Goal: Task Accomplishment & Management: Use online tool/utility

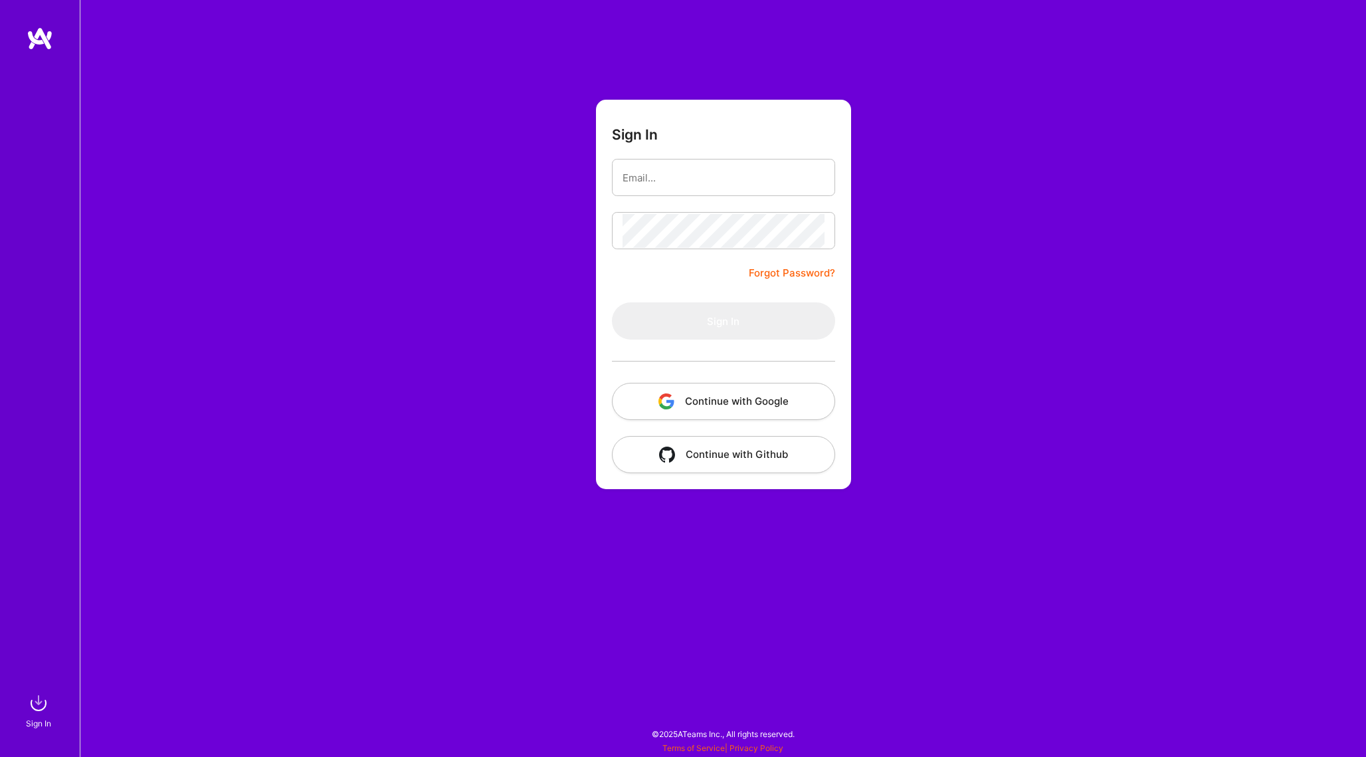
click at [759, 406] on button "Continue with Google" at bounding box center [723, 401] width 223 height 37
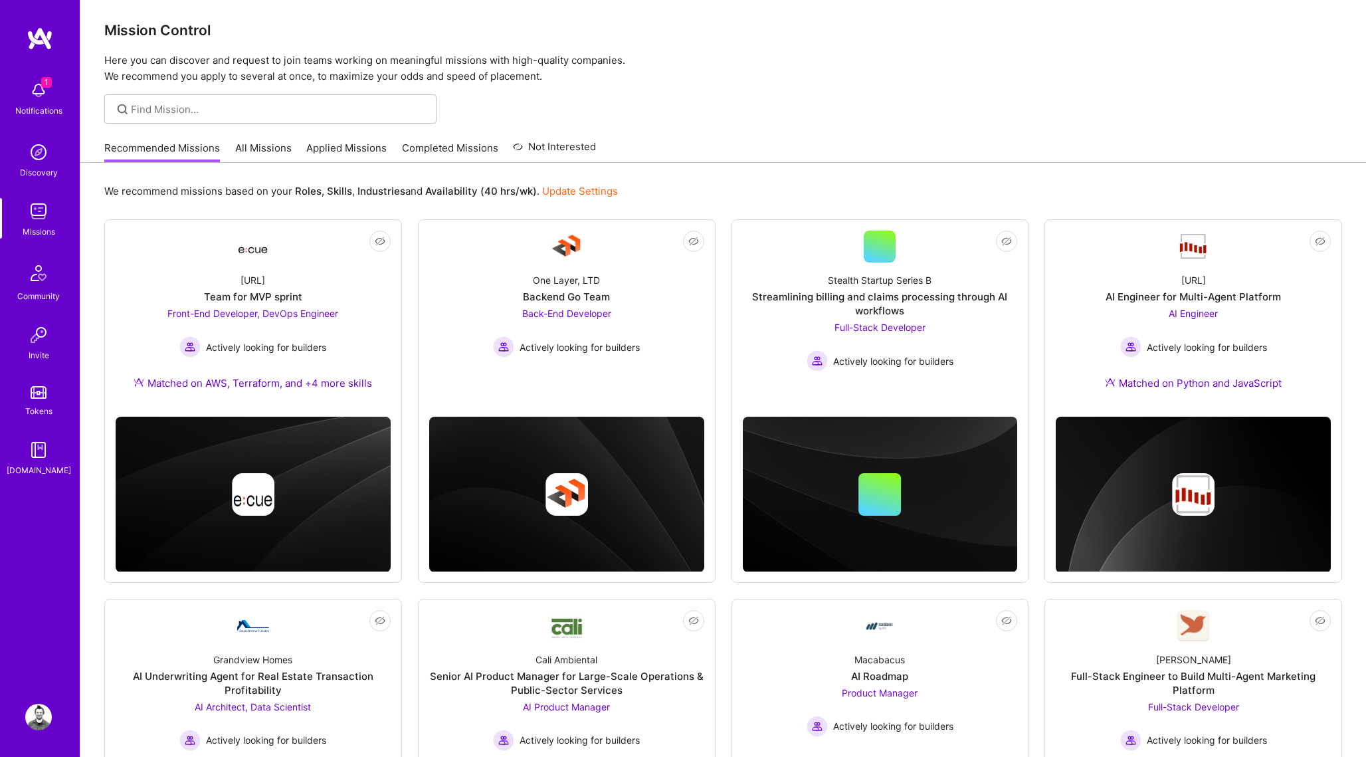
scroll to position [5, 0]
click at [211, 116] on div at bounding box center [270, 108] width 332 height 29
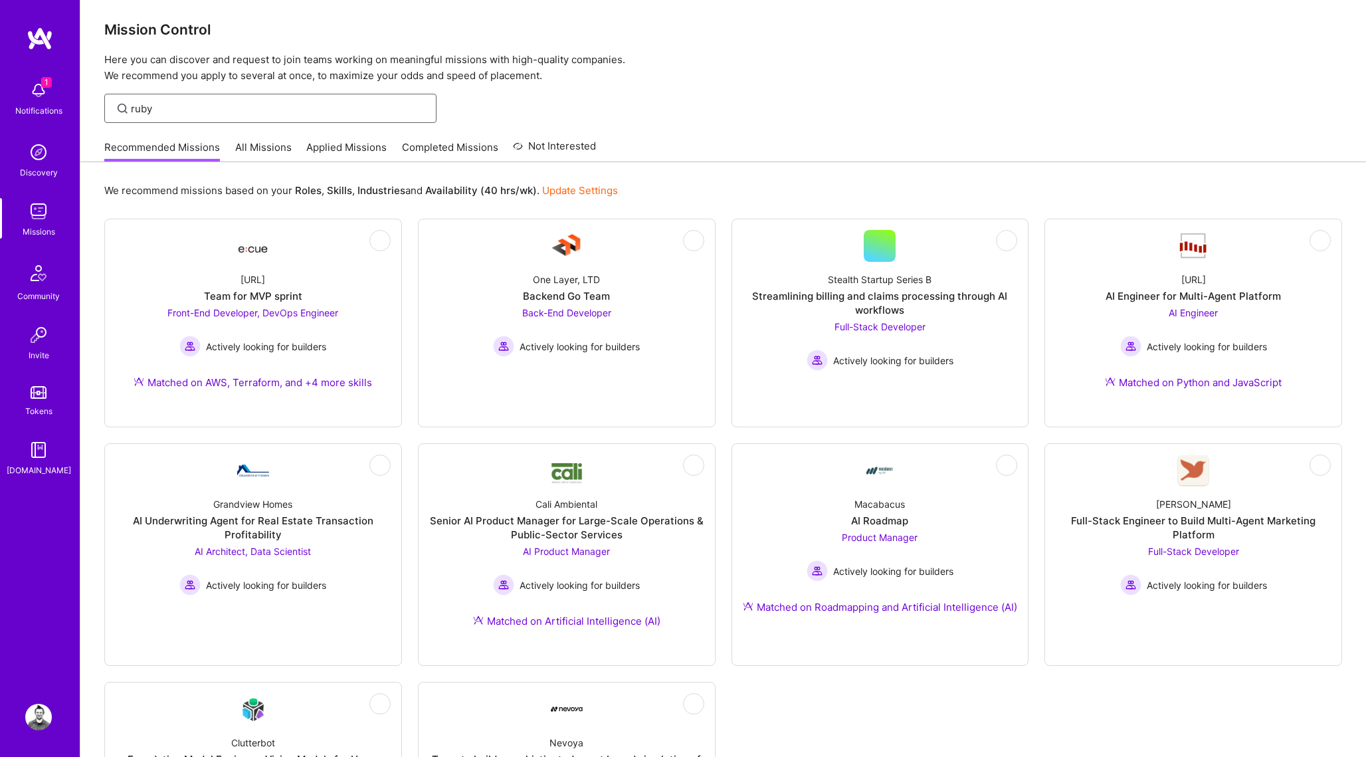
type input "ruby"
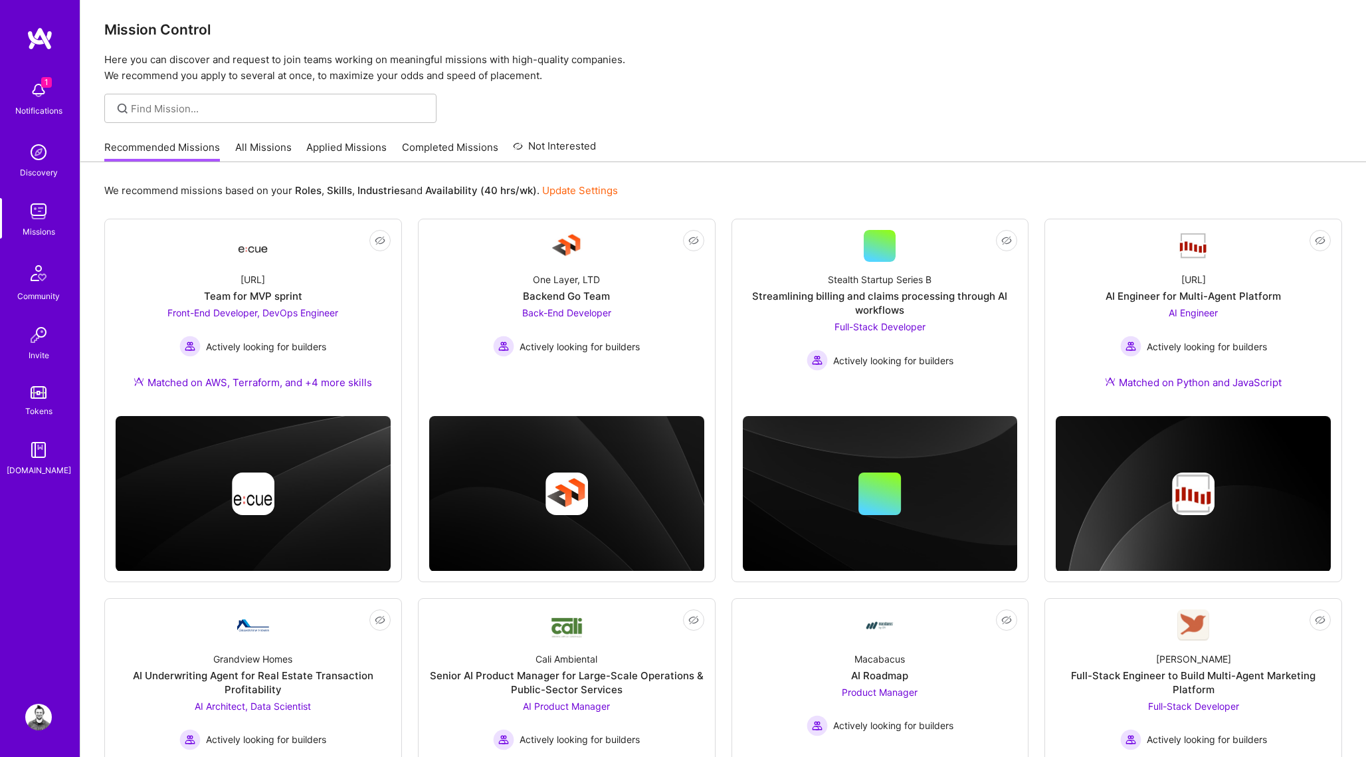
click at [253, 156] on link "All Missions" at bounding box center [263, 151] width 56 height 22
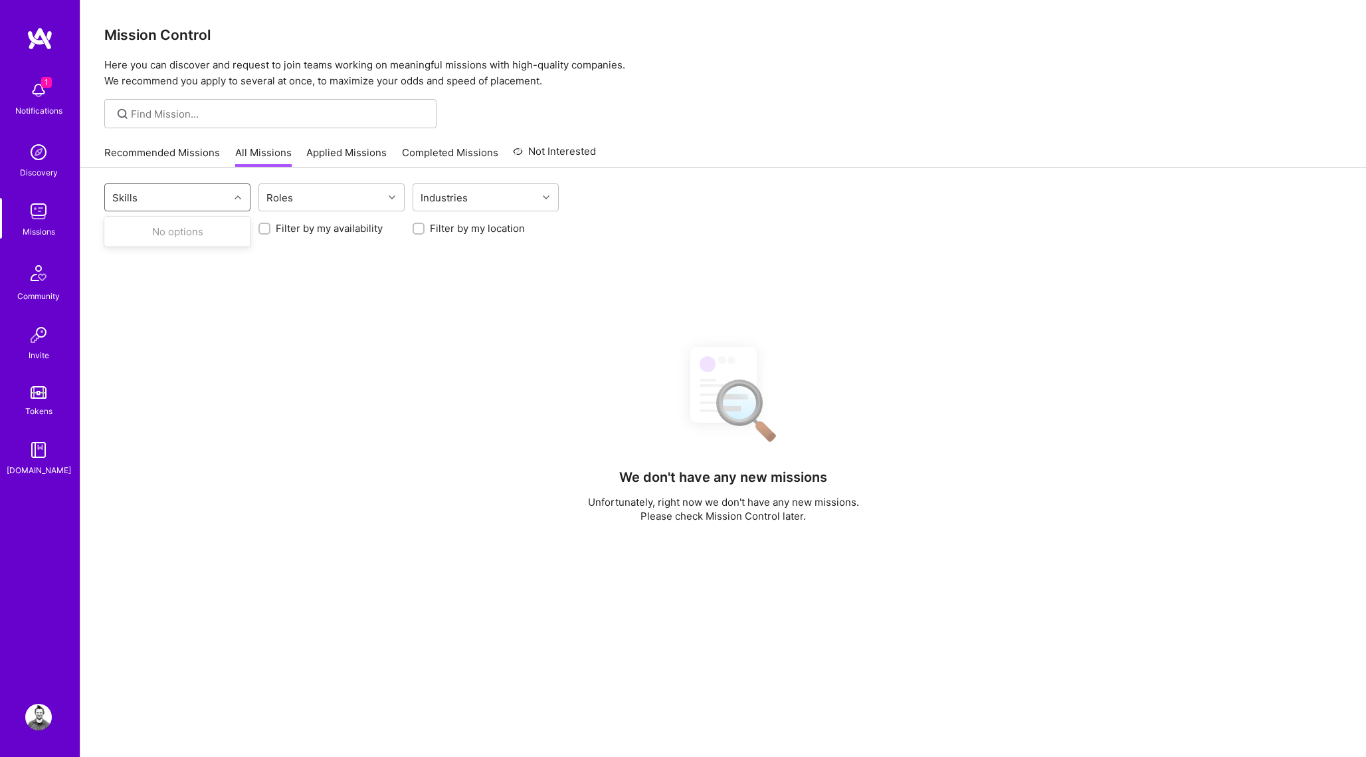
click at [169, 198] on div "Skills" at bounding box center [167, 197] width 124 height 27
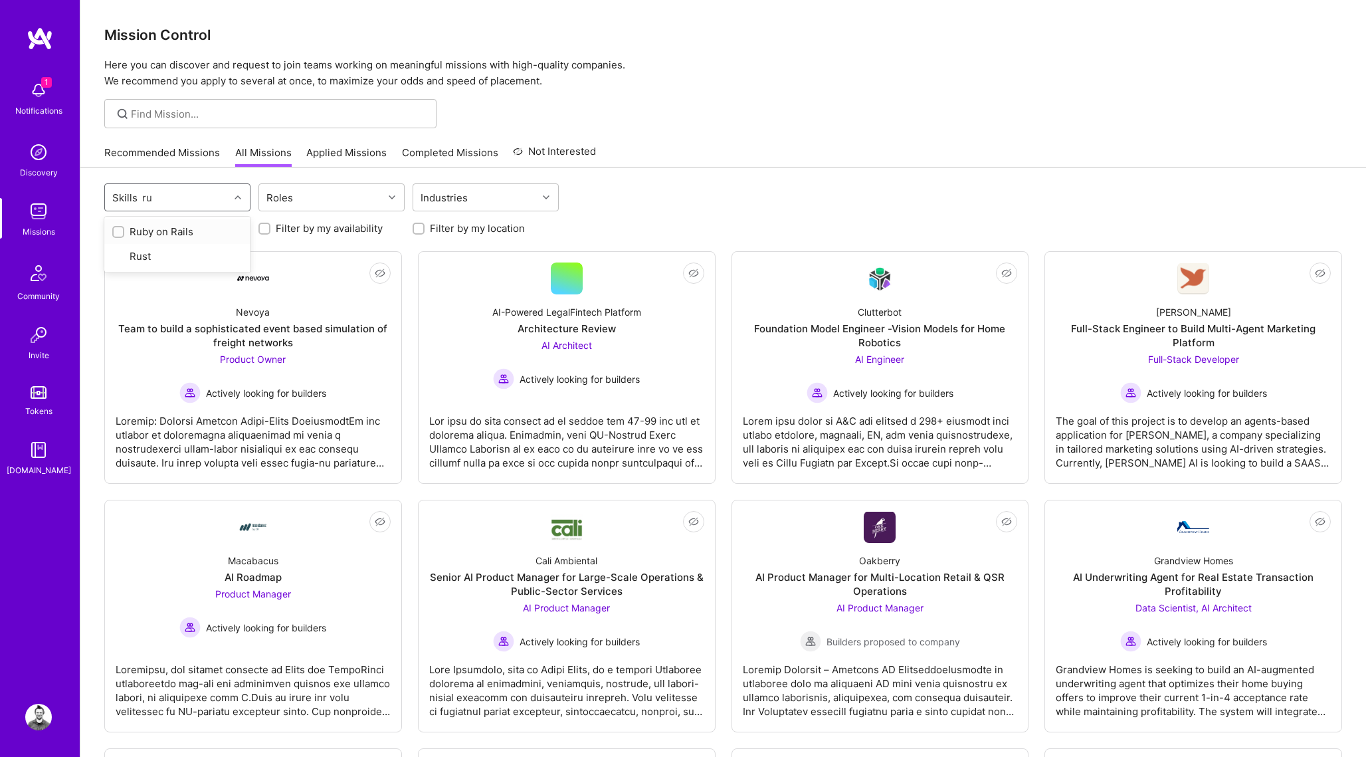
type input "rub"
click at [136, 230] on div "Ruby on Rails" at bounding box center [177, 232] width 130 height 14
checkbox input "true"
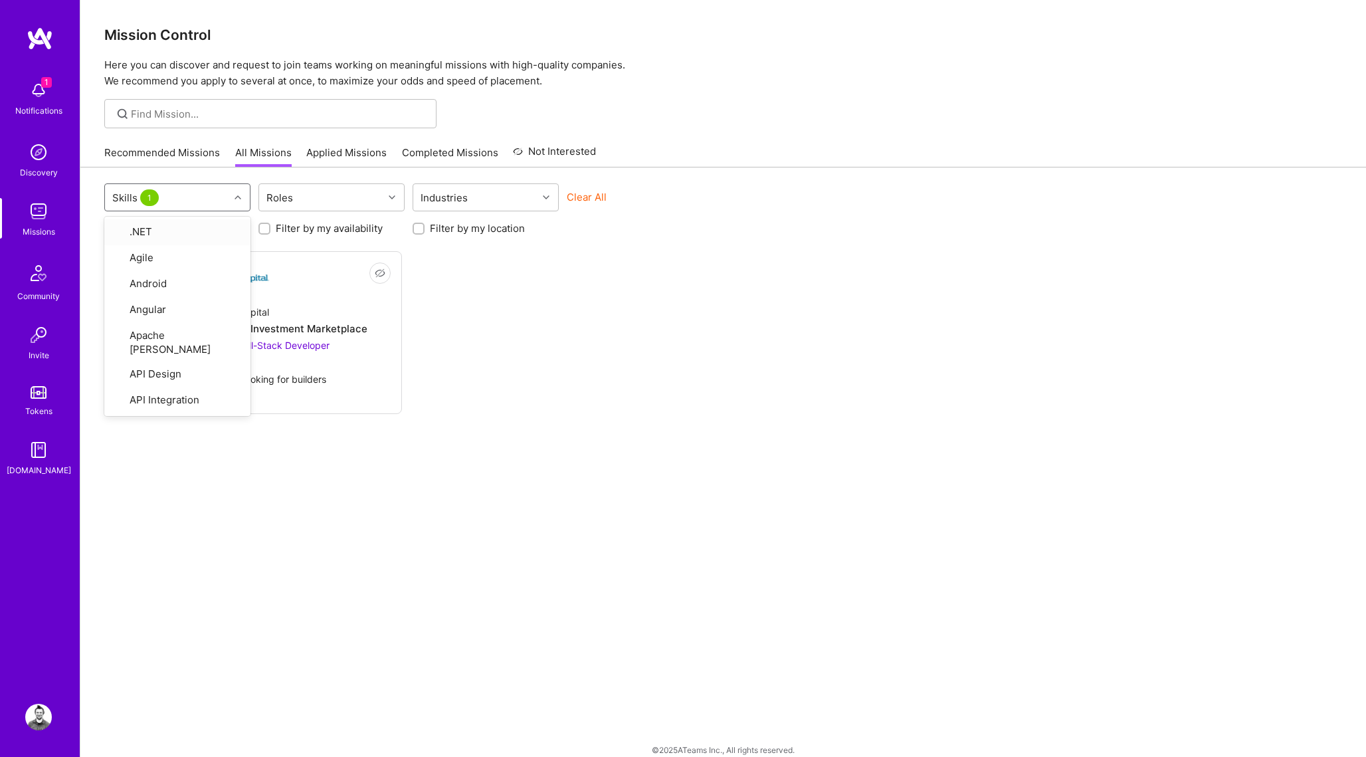
click at [585, 308] on div "Not Interested iCapital Building an Alternative Investment Marketplace Cloud Ex…" at bounding box center [723, 332] width 1238 height 163
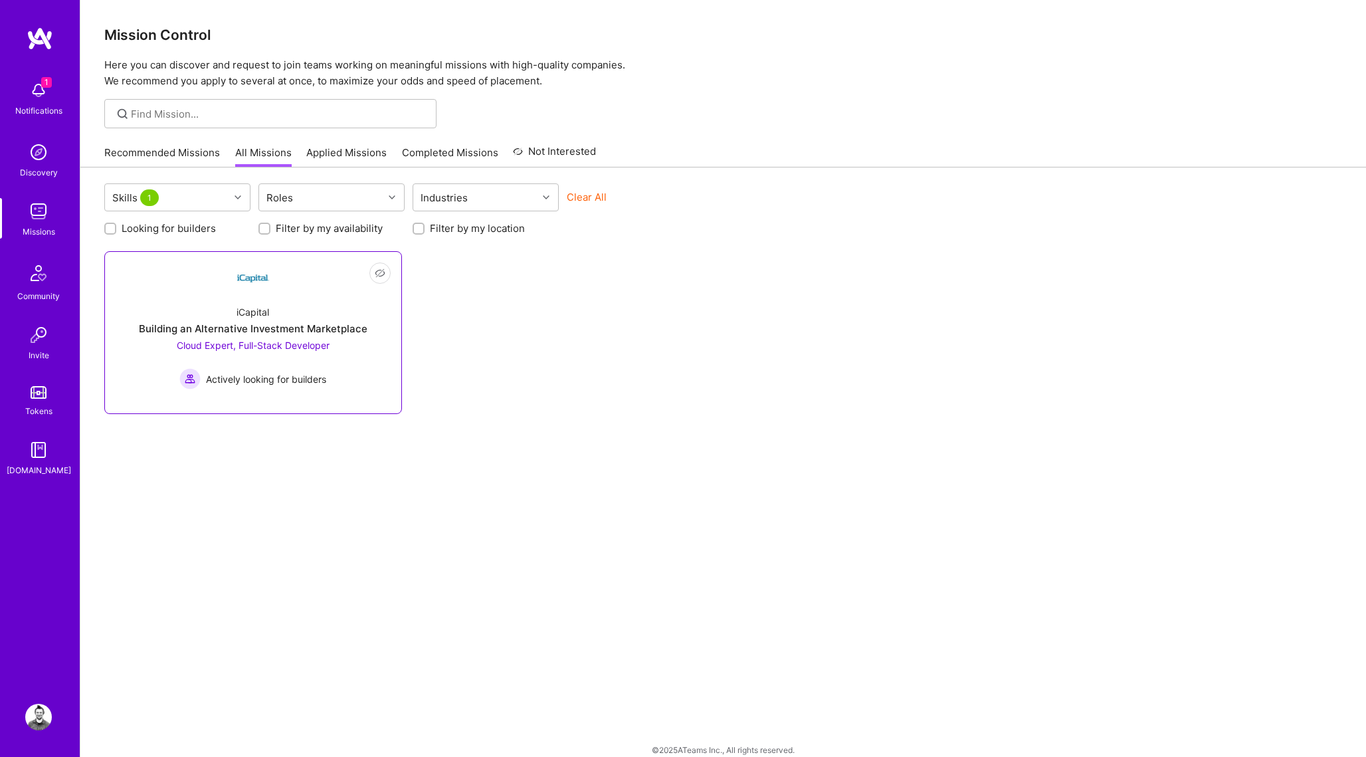
click at [253, 279] on img at bounding box center [253, 278] width 32 height 32
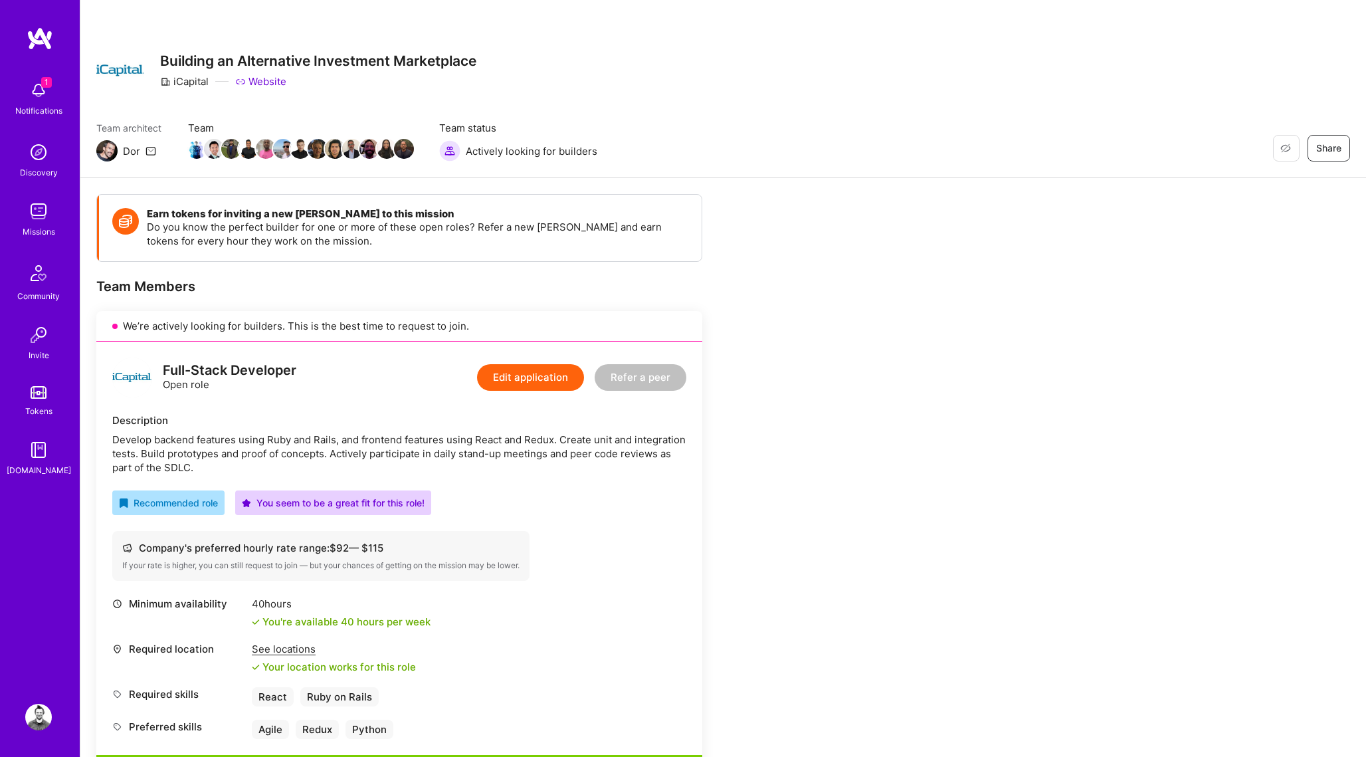
click at [33, 231] on div "Missions" at bounding box center [39, 232] width 33 height 14
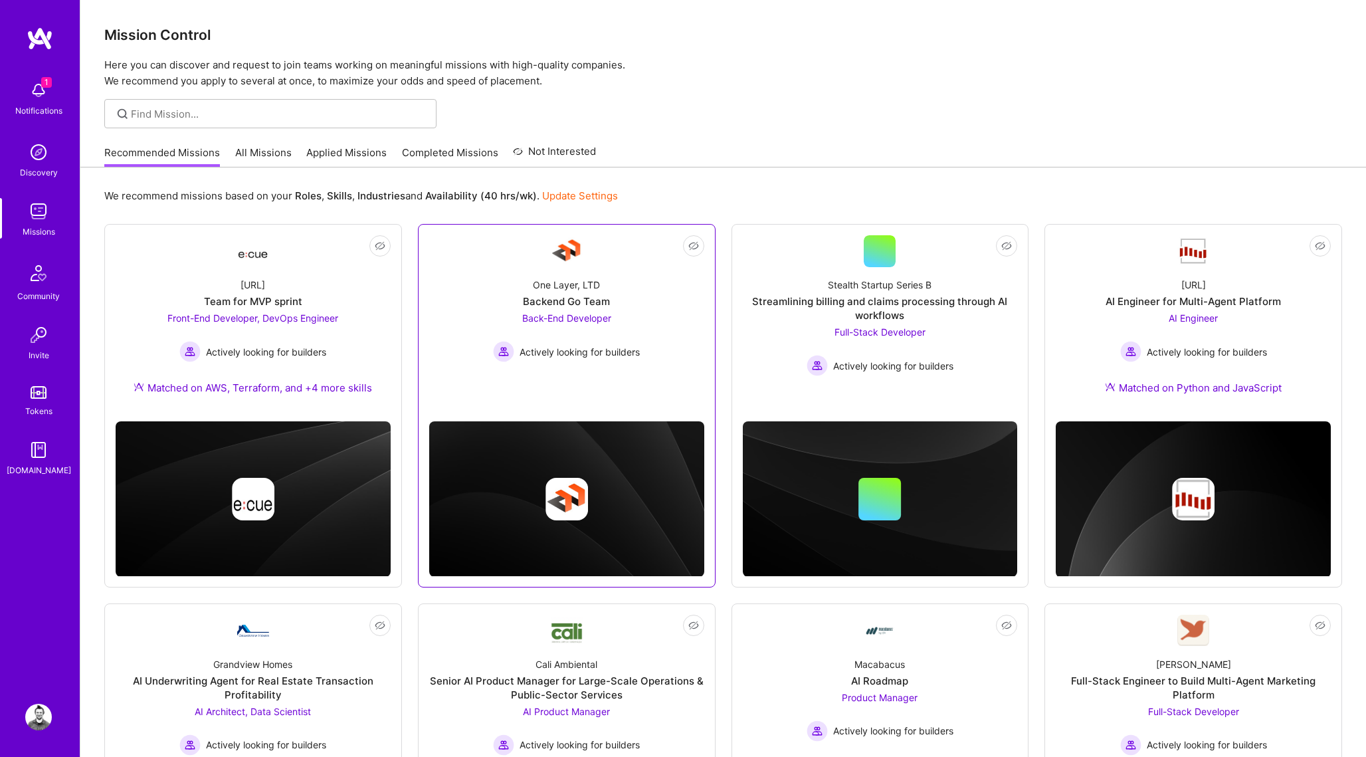
click at [549, 244] on link "Not Interested One Layer, LTD Backend Go Team Back-End Developer Actively looki…" at bounding box center [566, 317] width 275 height 165
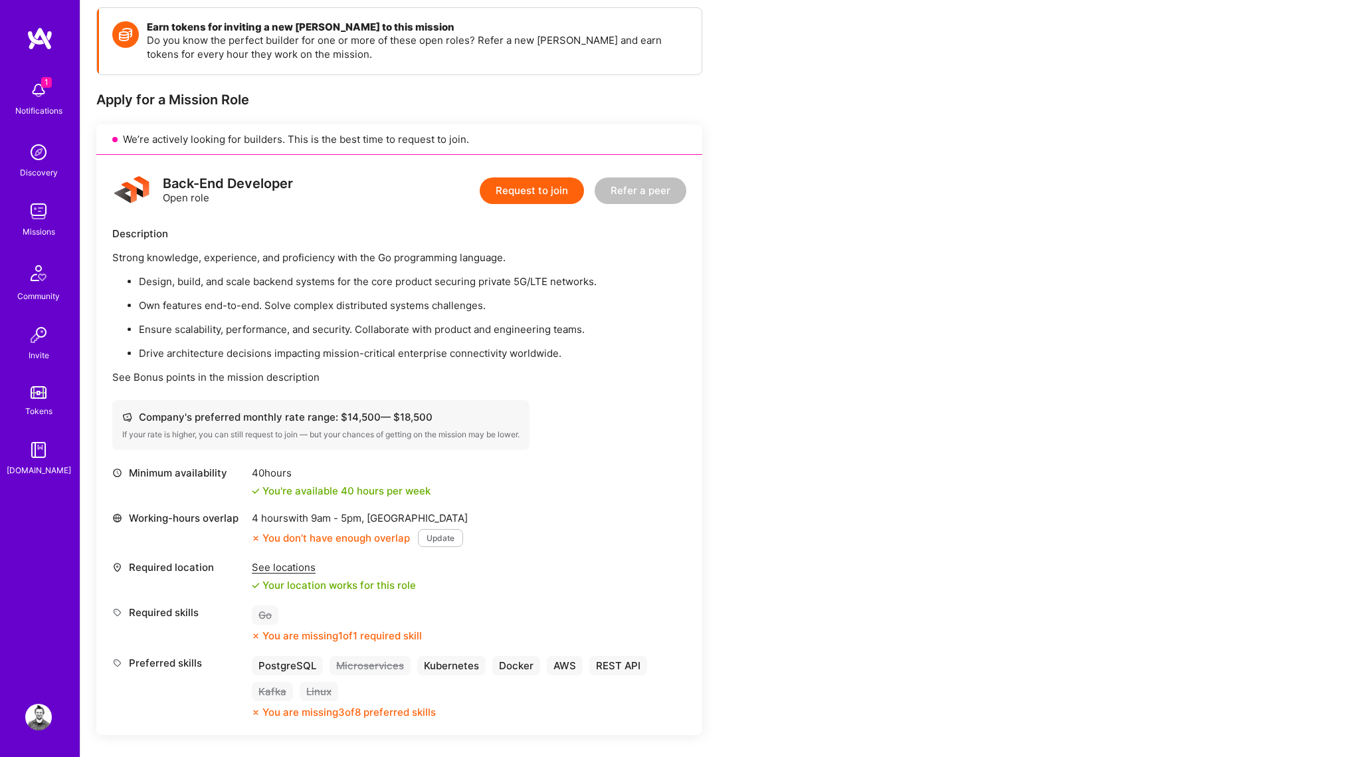
scroll to position [278, 0]
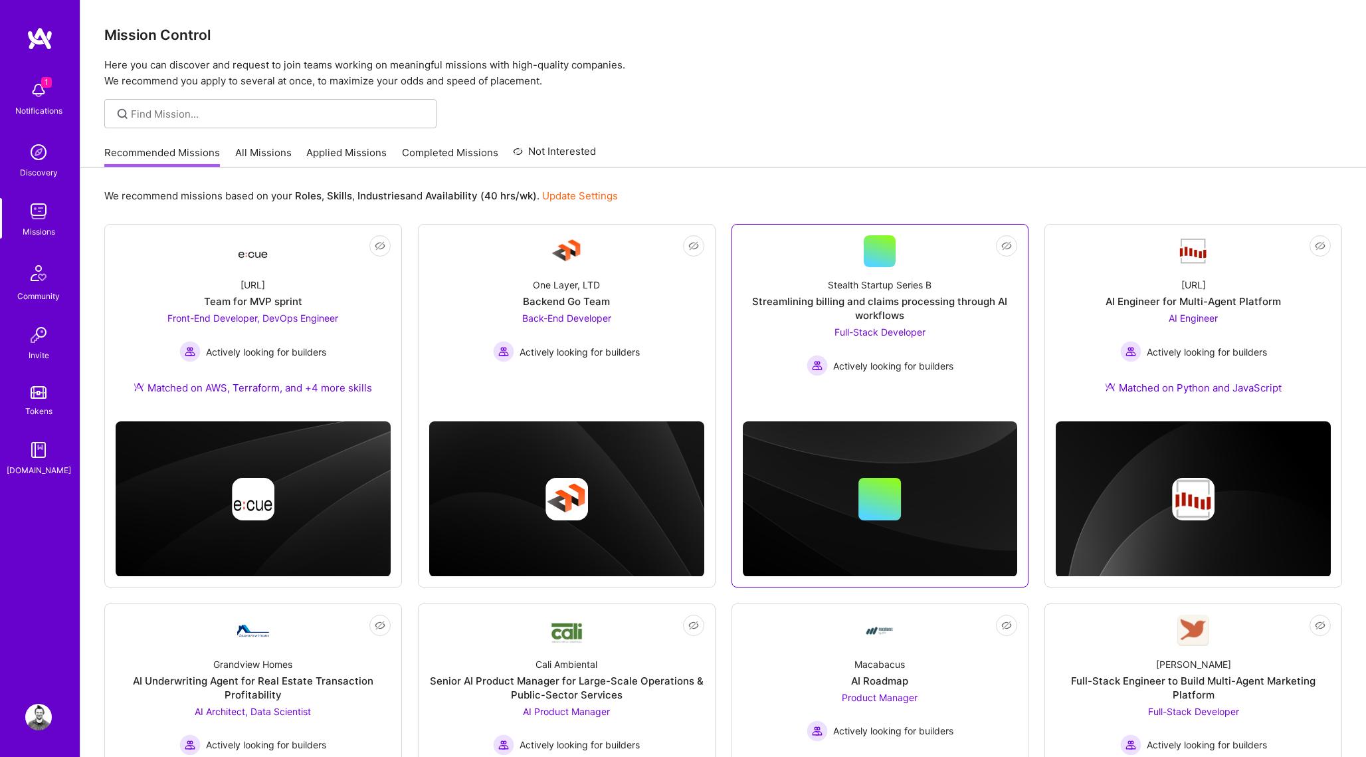
click at [886, 247] on div at bounding box center [880, 251] width 32 height 32
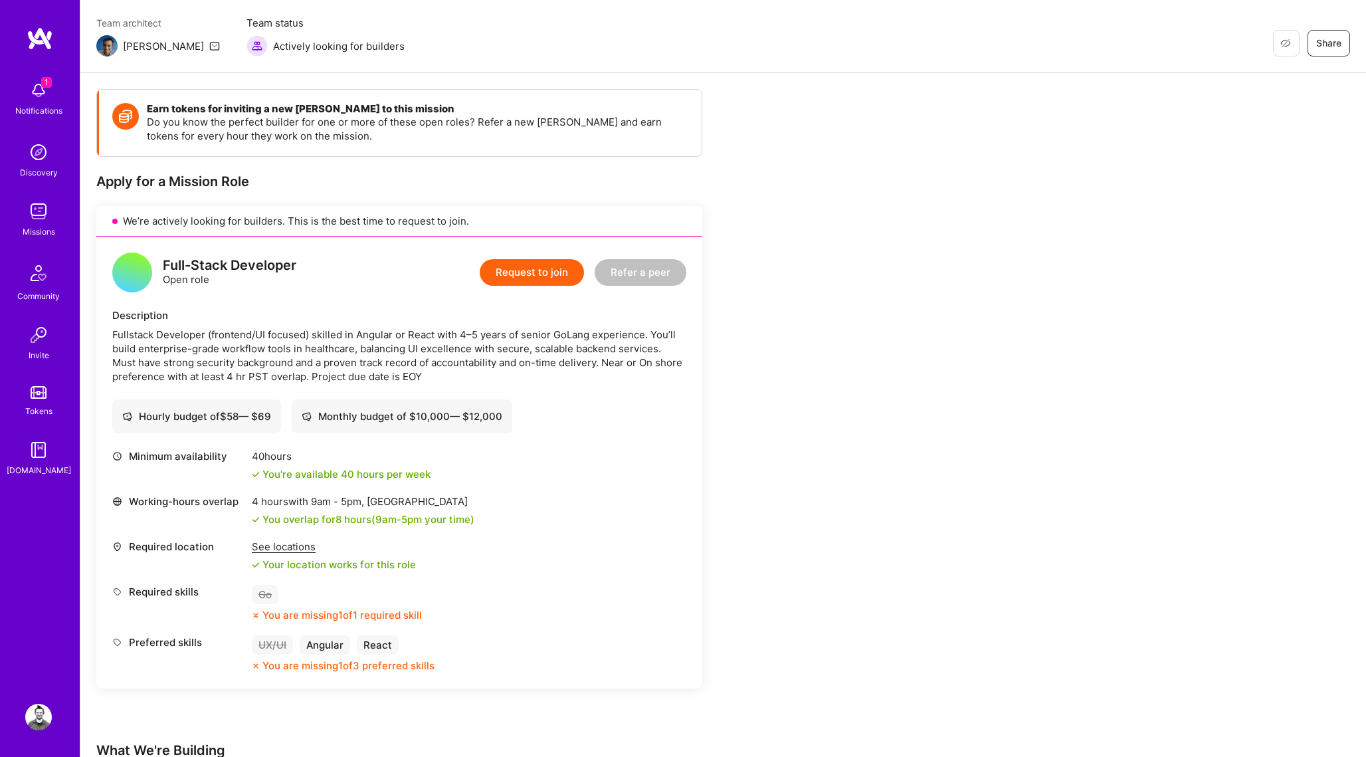
scroll to position [108, 0]
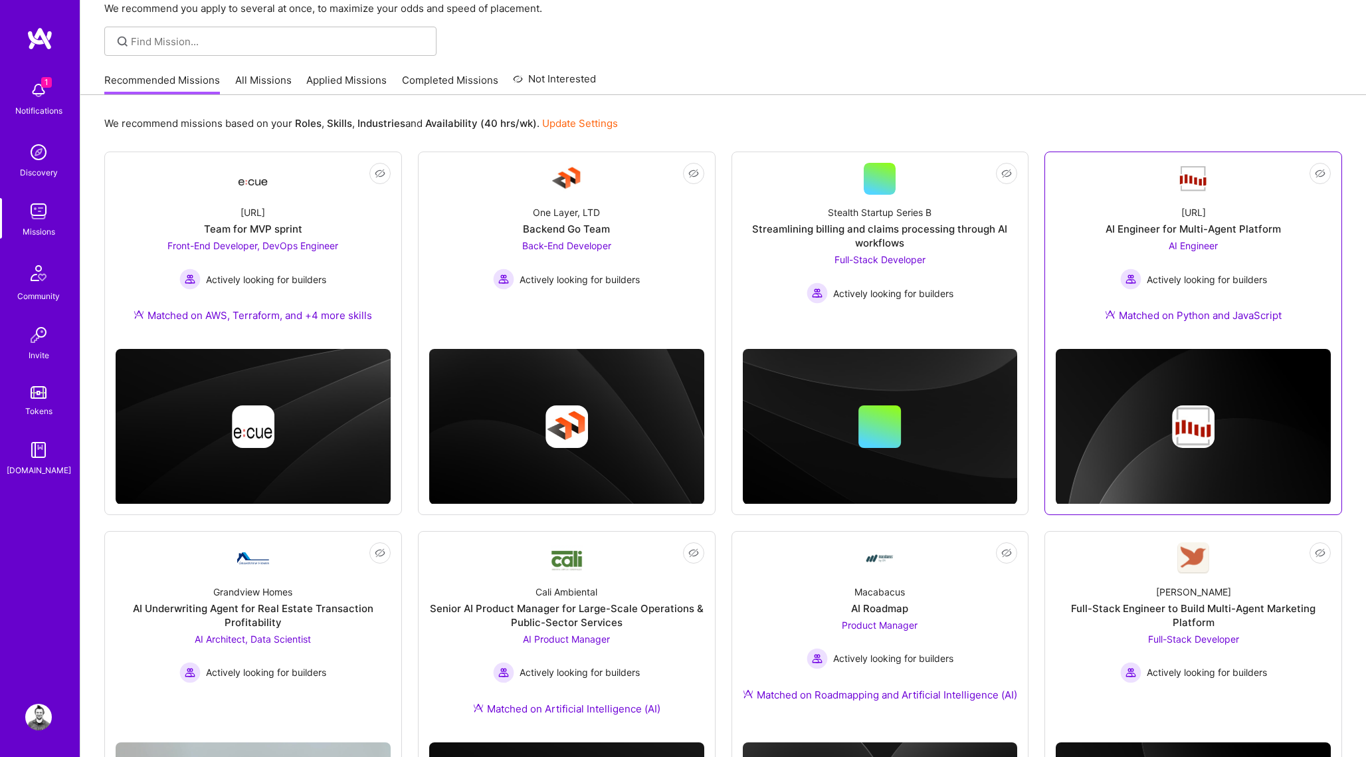
scroll to position [76, 0]
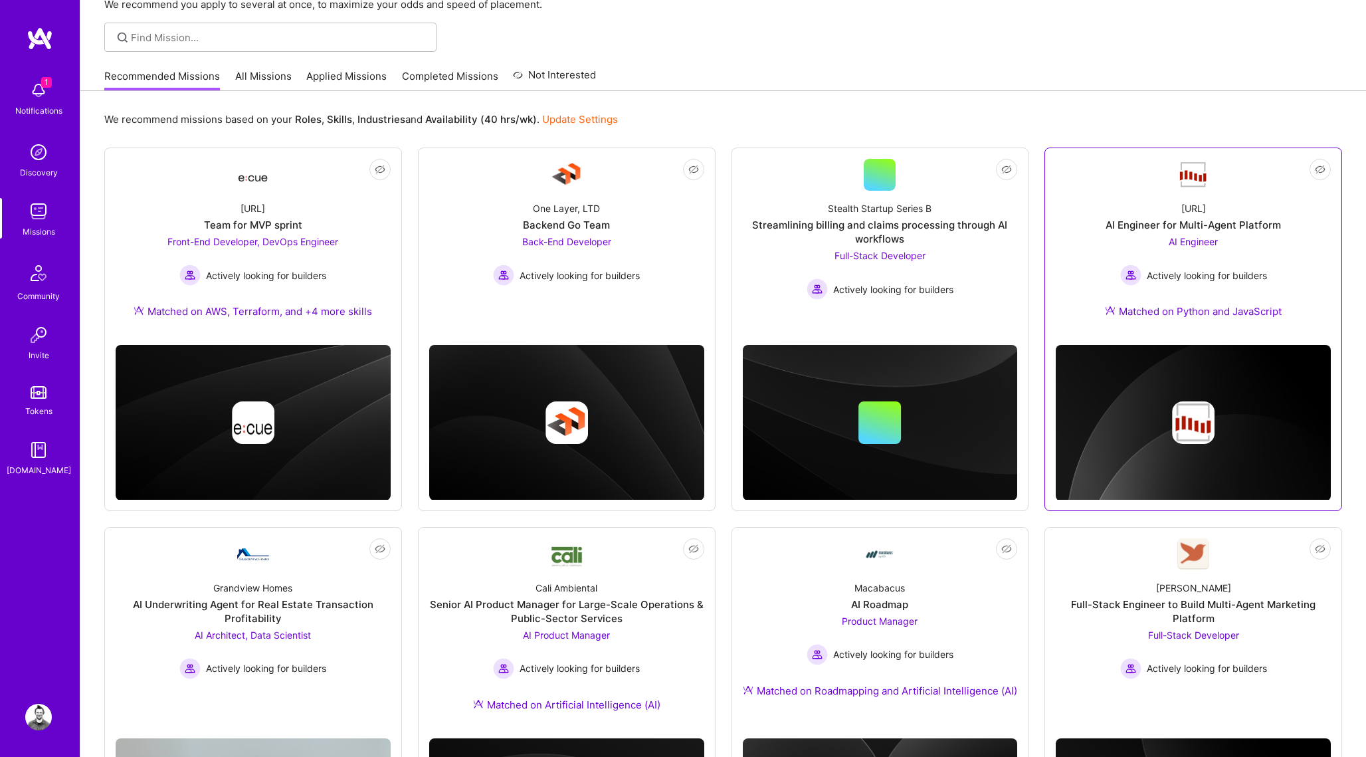
click at [1199, 178] on img at bounding box center [1194, 175] width 32 height 28
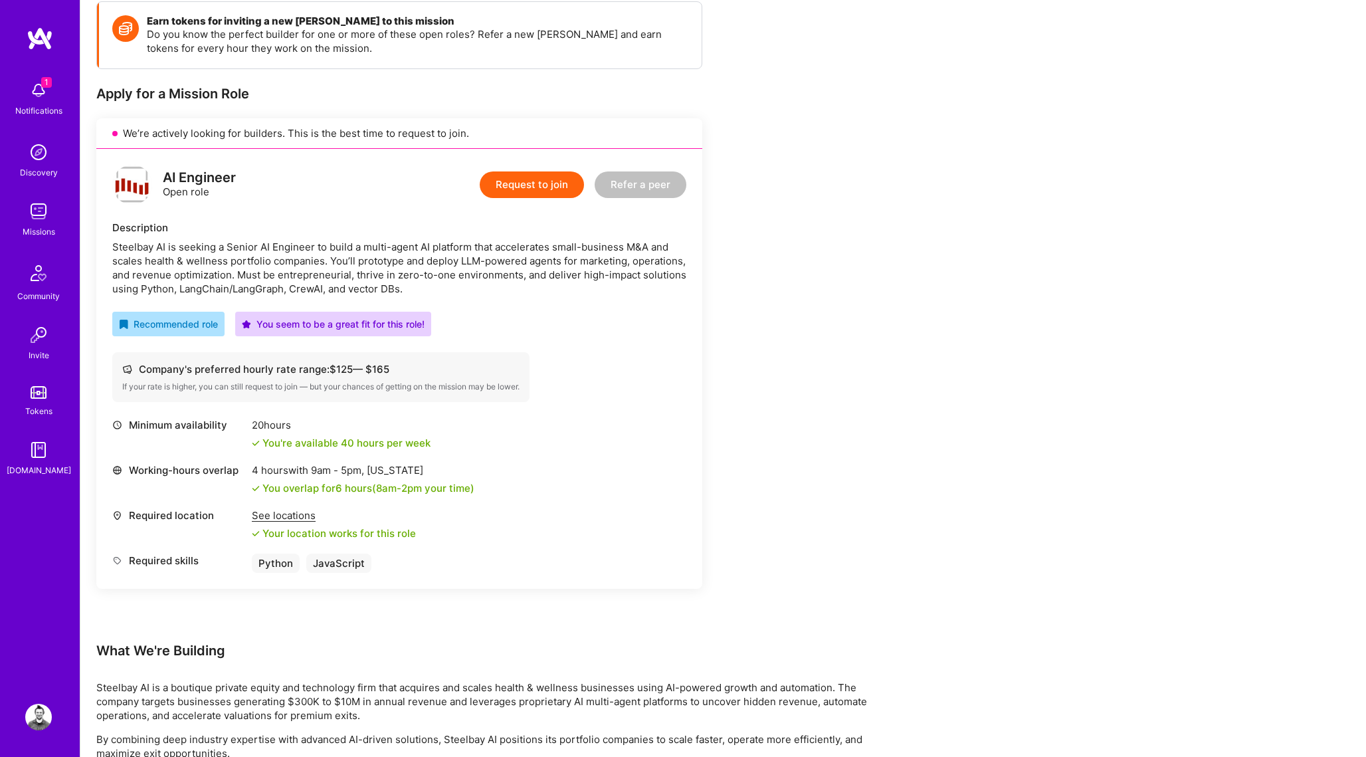
scroll to position [189, 0]
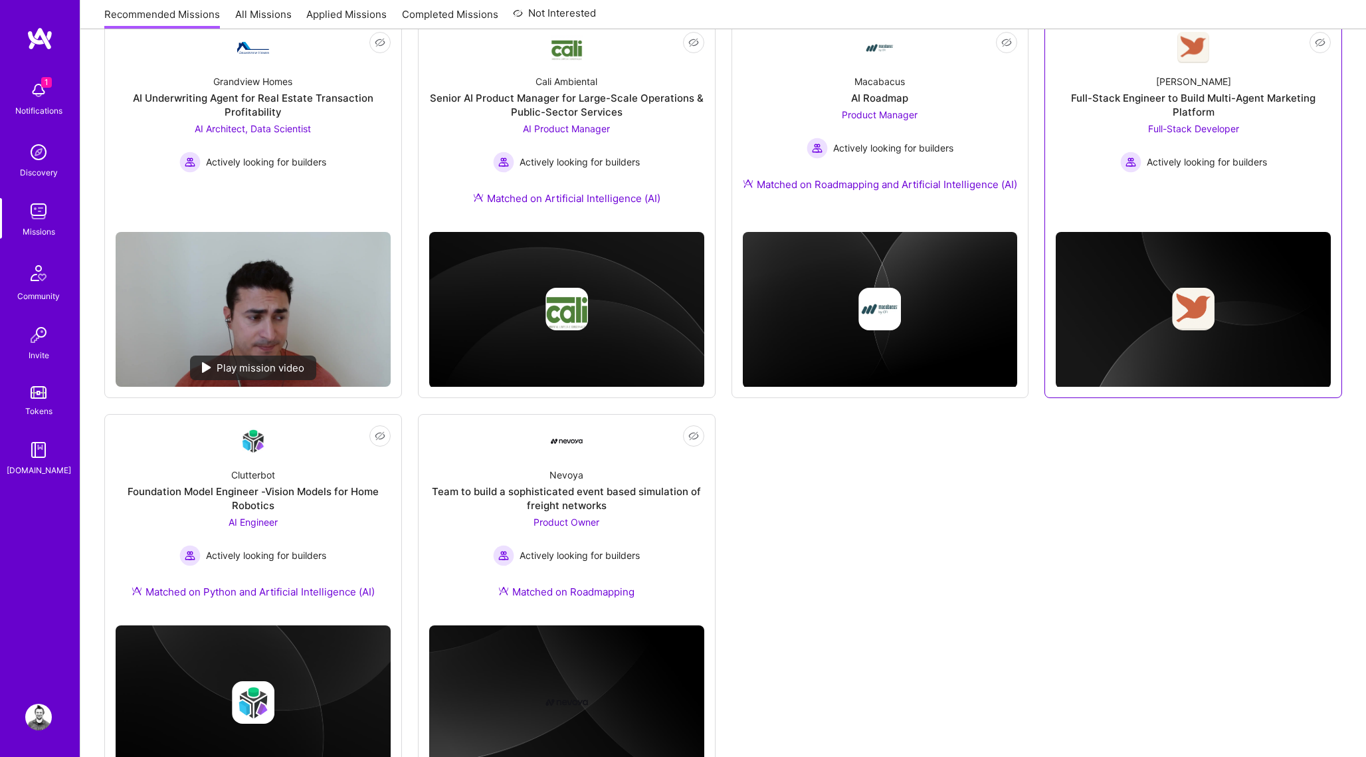
scroll to position [649, 0]
